Goal: Information Seeking & Learning: Learn about a topic

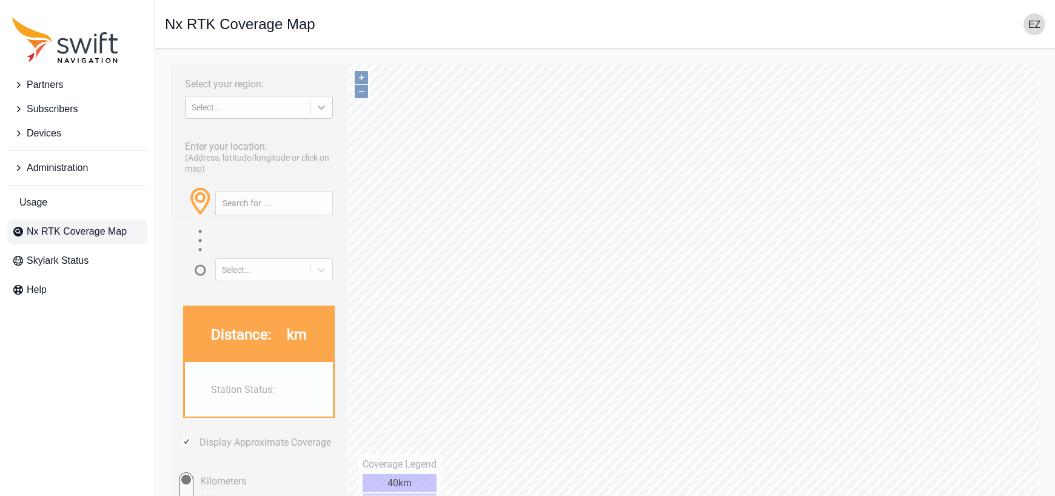
click at [329, 109] on div at bounding box center [322, 107] width 22 height 22
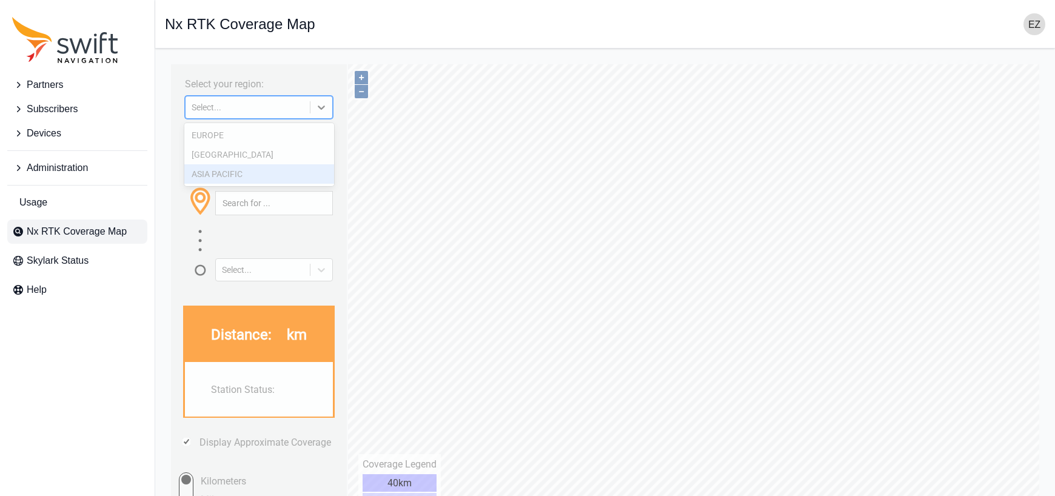
click at [291, 176] on div "ASIA PACIFIC" at bounding box center [259, 173] width 150 height 19
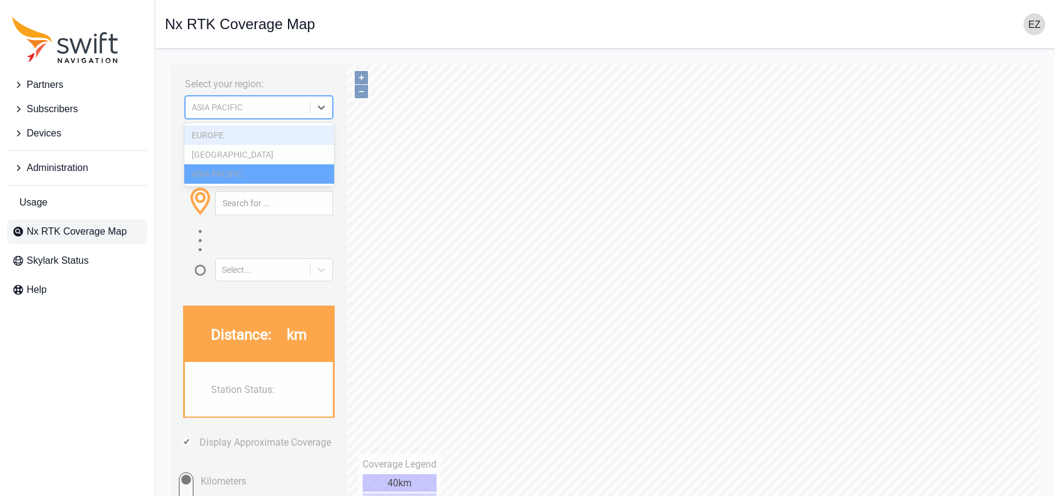
click at [313, 106] on div at bounding box center [322, 107] width 22 height 22
click at [261, 158] on div "[GEOGRAPHIC_DATA]" at bounding box center [259, 154] width 150 height 19
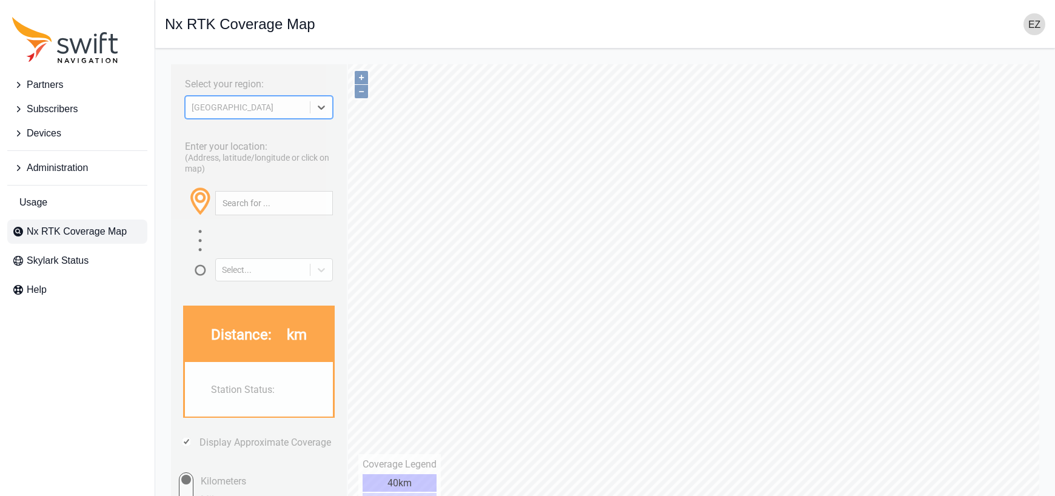
click at [321, 114] on div at bounding box center [322, 107] width 22 height 22
click at [301, 130] on div "EUROPE" at bounding box center [259, 135] width 150 height 19
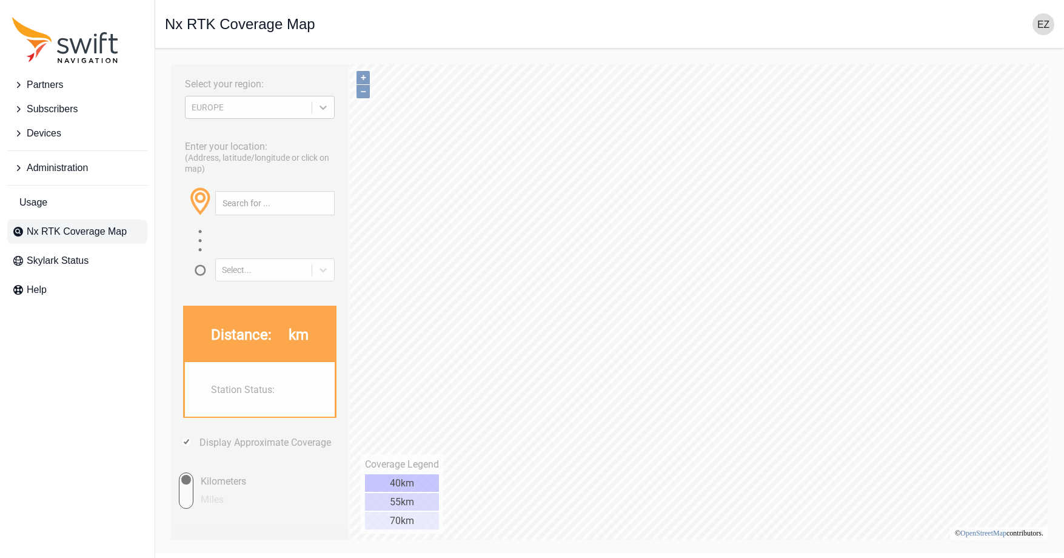
click at [324, 116] on div at bounding box center [323, 107] width 22 height 22
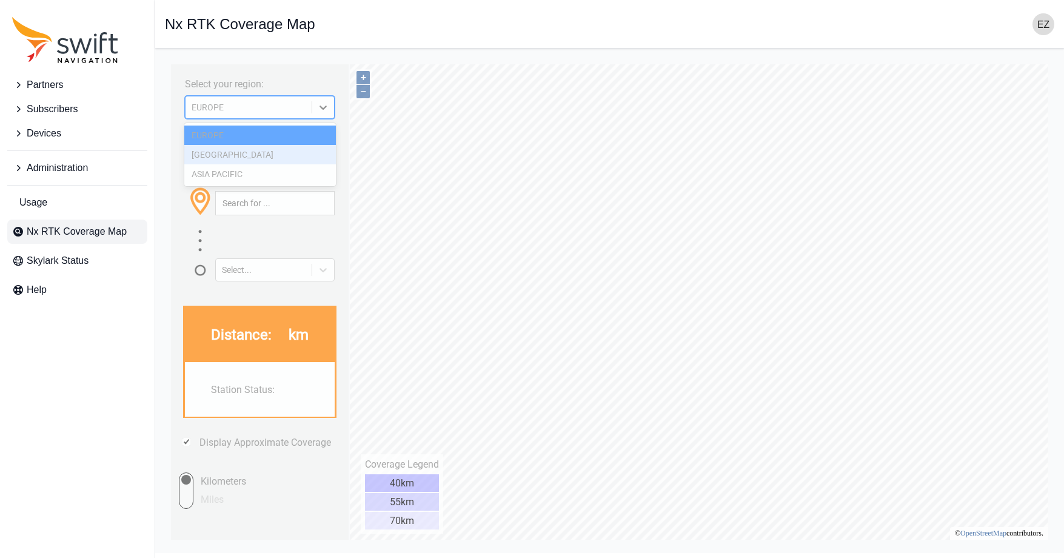
click at [275, 158] on div "[GEOGRAPHIC_DATA]" at bounding box center [260, 154] width 152 height 19
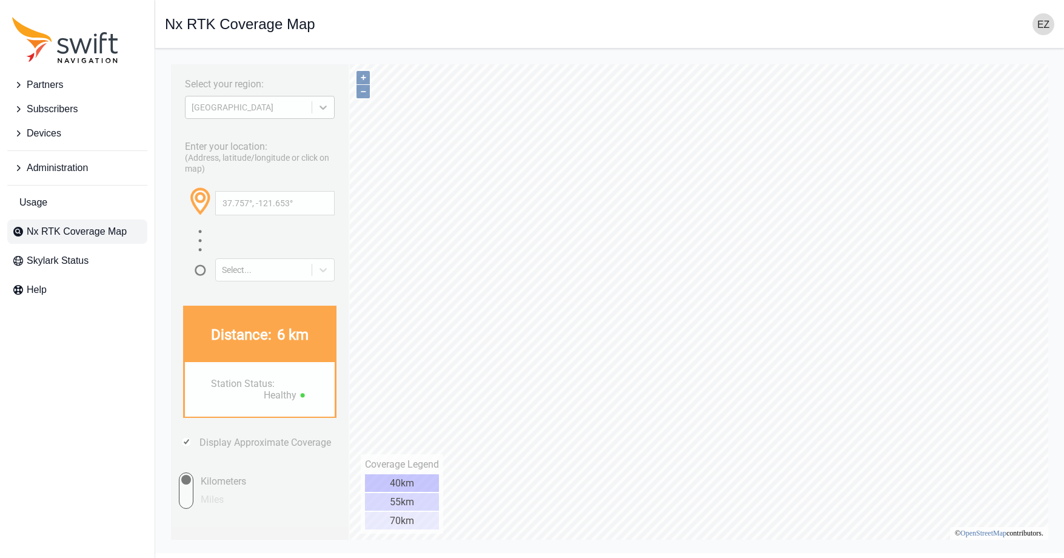
click at [318, 108] on icon at bounding box center [323, 107] width 12 height 12
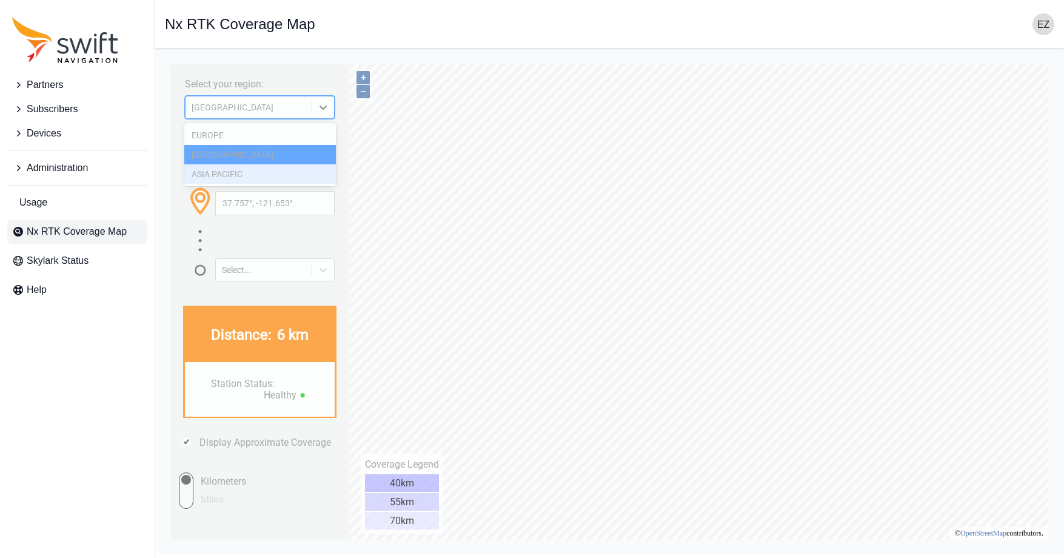
click at [267, 177] on div "ASIA PACIFIC" at bounding box center [260, 173] width 152 height 19
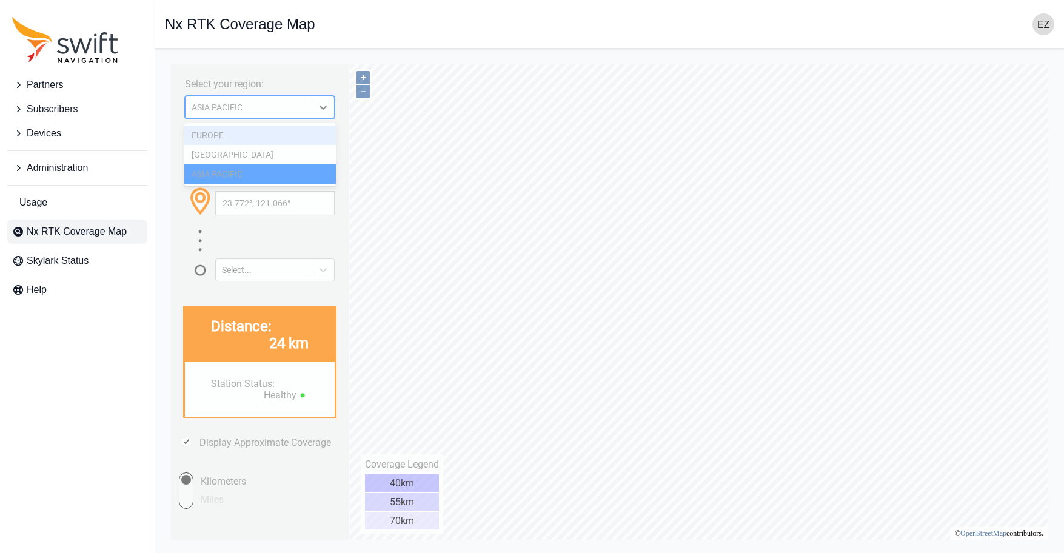
click at [311, 117] on div "ASIA PACIFIC" at bounding box center [260, 107] width 150 height 23
click at [303, 155] on div "[GEOGRAPHIC_DATA]" at bounding box center [260, 154] width 152 height 19
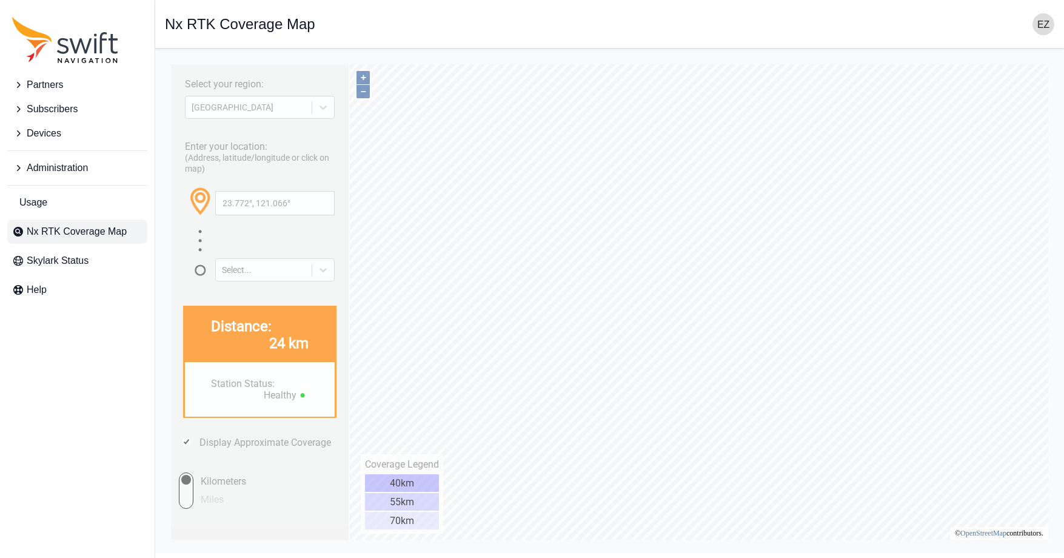
click at [340, 101] on div "Select your region: [GEOGRAPHIC_DATA]" at bounding box center [260, 95] width 166 height 50
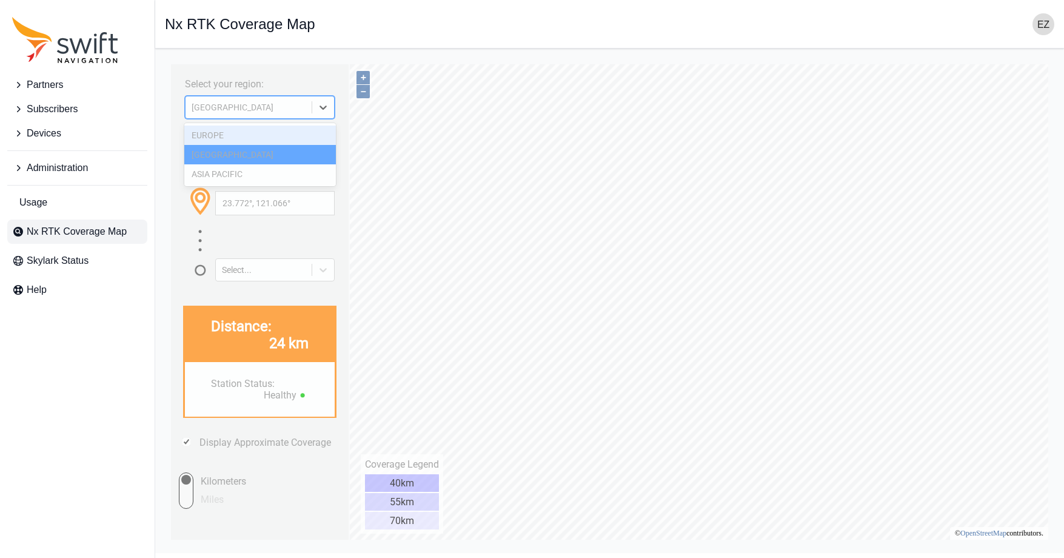
click at [326, 111] on icon at bounding box center [323, 107] width 12 height 12
drag, startPoint x: 302, startPoint y: 132, endPoint x: 314, endPoint y: 149, distance: 21.4
click at [303, 132] on div "EUROPE" at bounding box center [260, 135] width 152 height 19
click at [324, 115] on div at bounding box center [323, 107] width 22 height 22
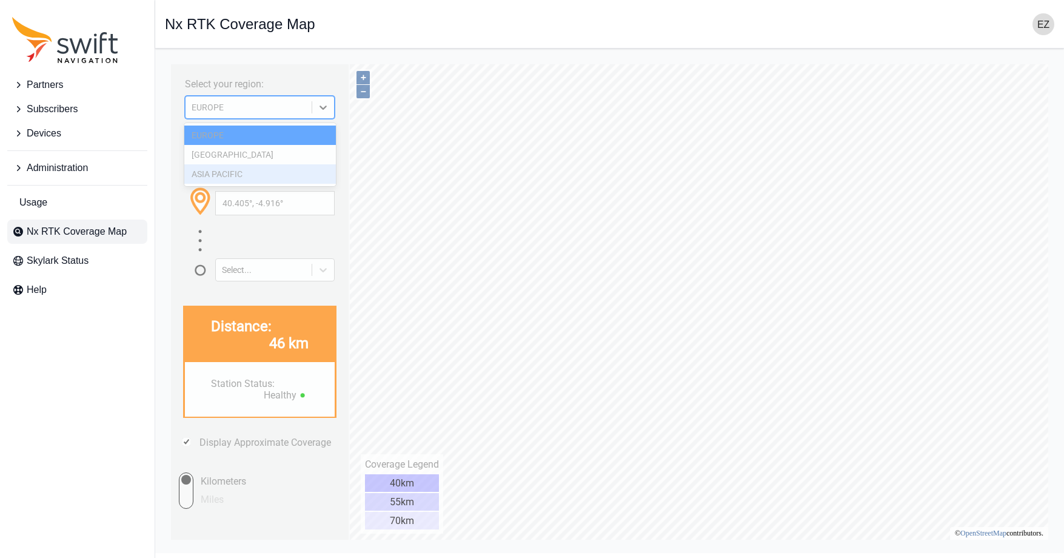
click at [284, 168] on div "ASIA PACIFIC" at bounding box center [260, 173] width 152 height 19
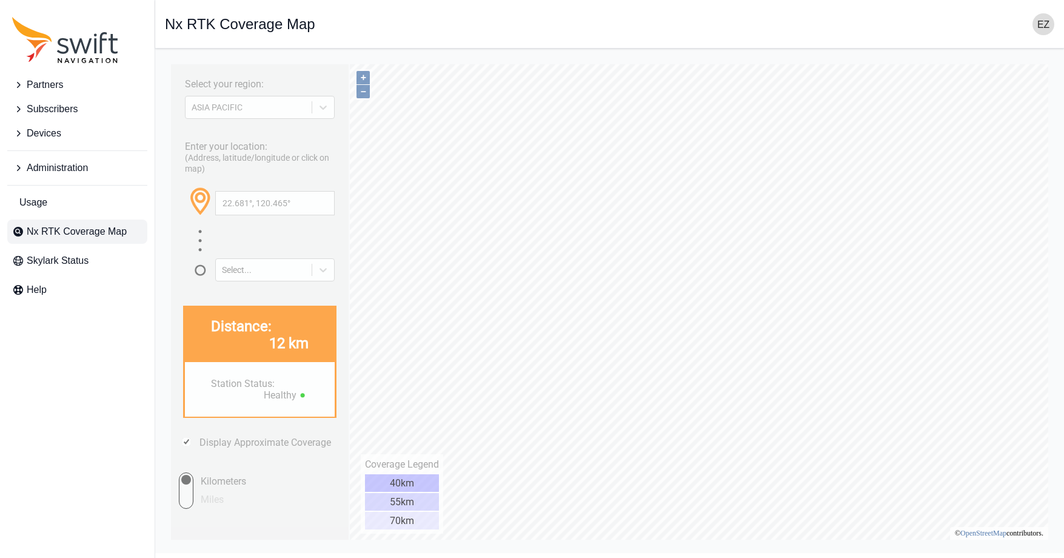
click at [1060, 495] on main "Open sidebar Nx RTK Coverage Map" at bounding box center [609, 301] width 909 height 505
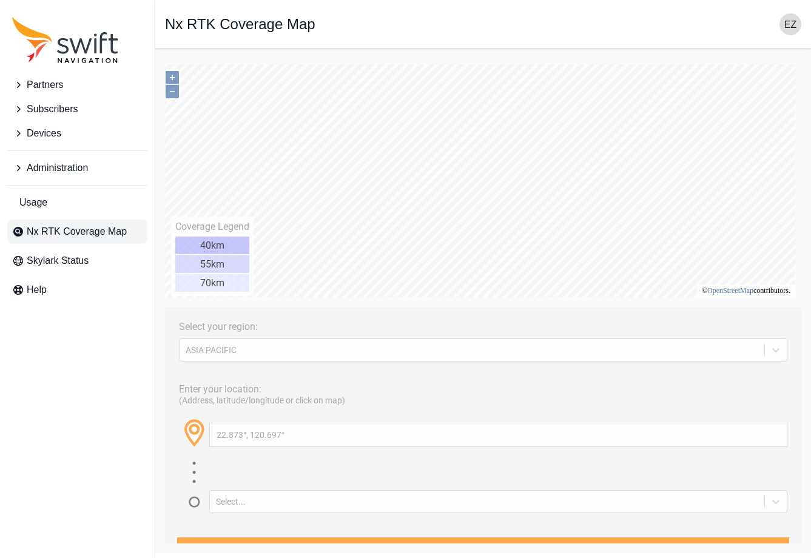
click at [498, 58] on div "Select your region: [GEOGRAPHIC_DATA] PACIFIC Enter your location: (Address, la…" at bounding box center [483, 58] width 636 height 0
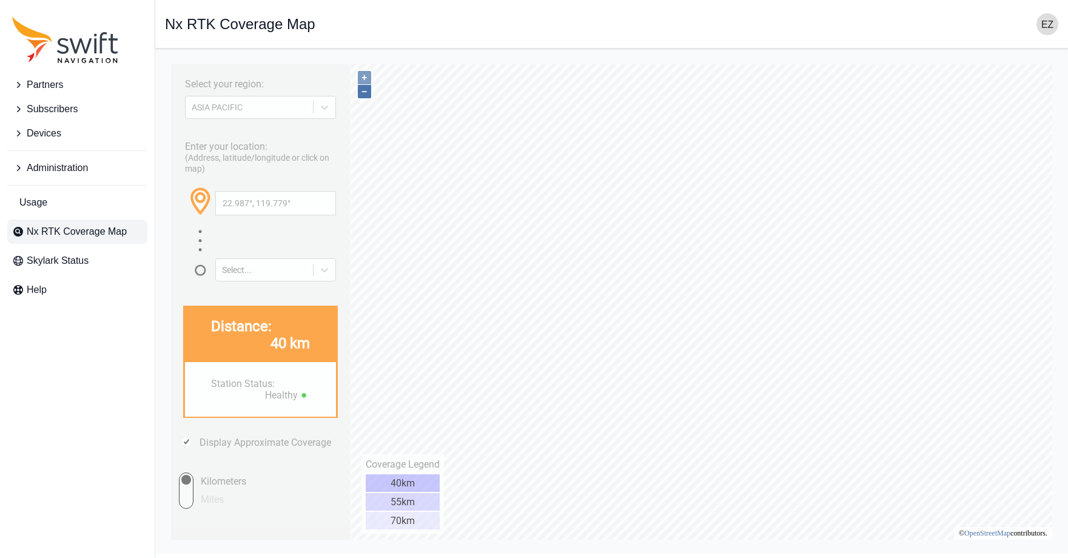
type input "24.146°, 121.423°"
click at [365, 95] on button "–" at bounding box center [364, 91] width 13 height 13
